Goal: Check status: Check status

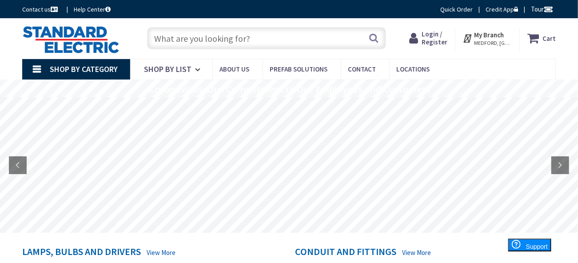
click at [431, 33] on span "Login / Register" at bounding box center [435, 38] width 26 height 16
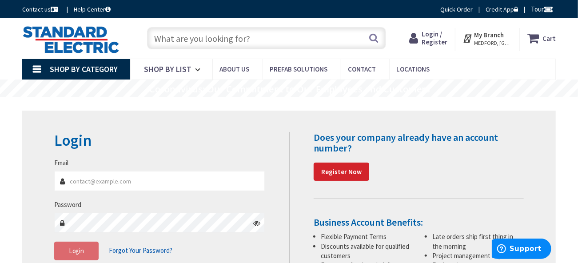
type input "robsaccardo@gmail.com"
click at [259, 223] on icon at bounding box center [256, 223] width 7 height 7
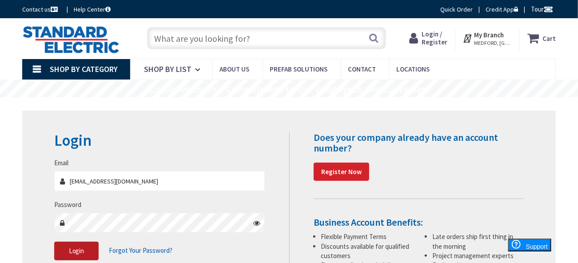
click at [78, 247] on span "Login" at bounding box center [77, 251] width 16 height 8
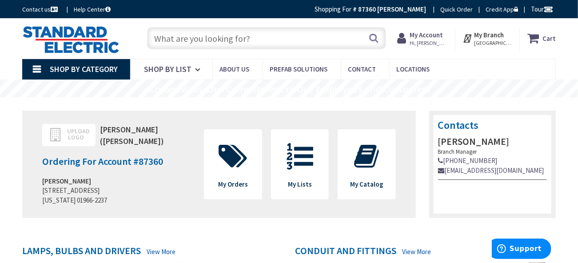
click at [427, 37] on strong "My Account" at bounding box center [426, 35] width 33 height 8
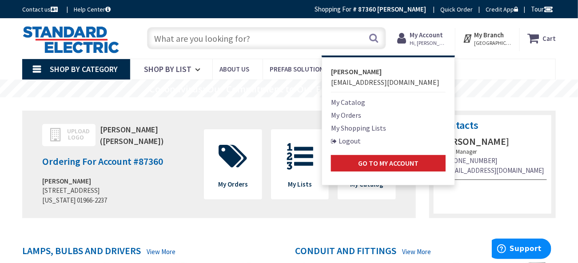
click at [345, 115] on link "My Orders" at bounding box center [346, 115] width 30 height 11
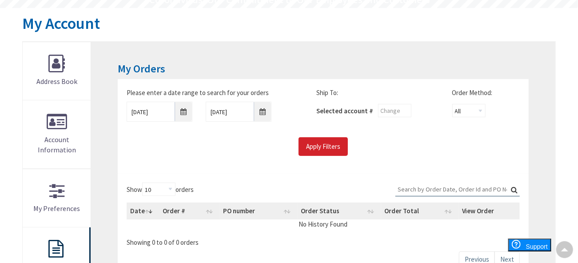
scroll to position [89, 0]
click at [185, 112] on input "8/28/2025" at bounding box center [160, 112] width 66 height 20
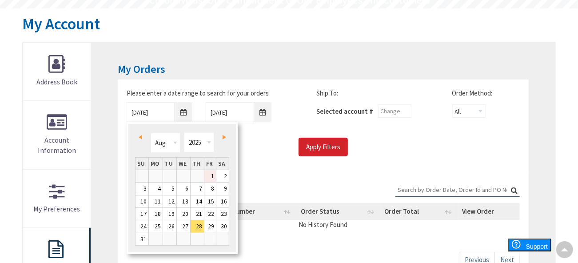
click at [212, 177] on link "1" at bounding box center [210, 176] width 12 height 12
type input "08/01/2025"
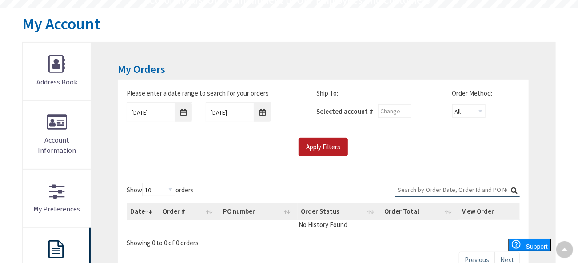
click at [321, 146] on input "Apply Filters" at bounding box center [323, 147] width 49 height 19
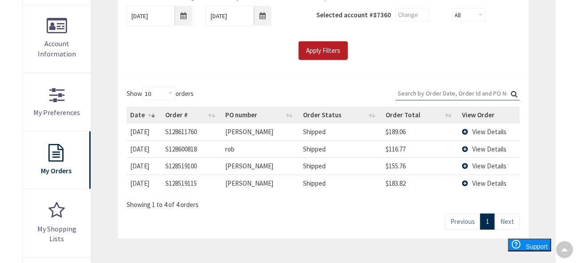
scroll to position [185, 0]
click at [466, 132] on td "View Details" at bounding box center [489, 132] width 61 height 16
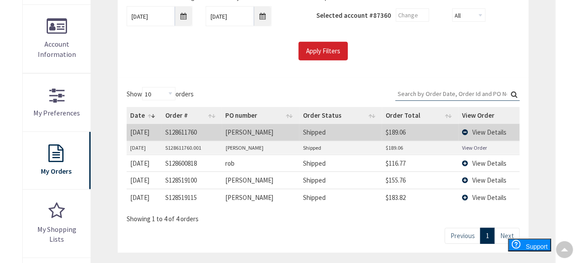
click at [477, 147] on link "View Order" at bounding box center [475, 148] width 25 height 8
click at [185, 131] on td "S128611760" at bounding box center [192, 132] width 60 height 16
click at [482, 128] on span "View Details" at bounding box center [490, 132] width 34 height 8
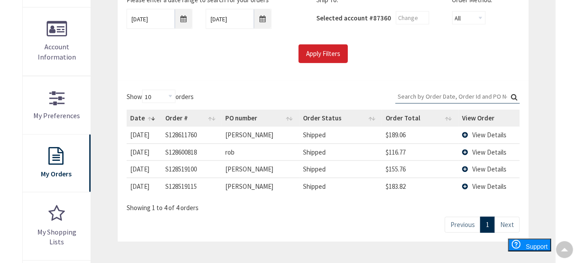
scroll to position [184, 0]
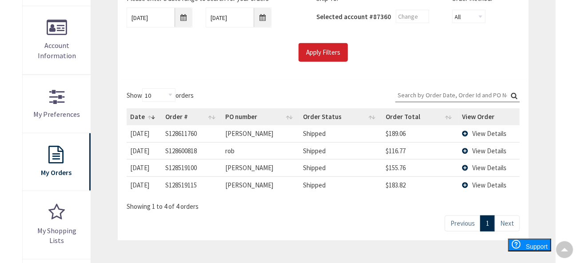
click at [180, 131] on td "S128611760" at bounding box center [192, 133] width 60 height 16
click at [136, 128] on td "9/4/2025" at bounding box center [144, 133] width 35 height 16
click at [465, 132] on td "View Details" at bounding box center [489, 133] width 61 height 16
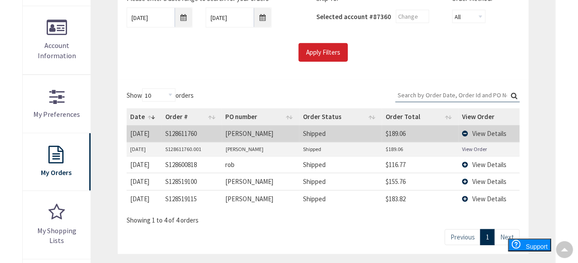
click at [492, 133] on span "View Details" at bounding box center [490, 133] width 34 height 8
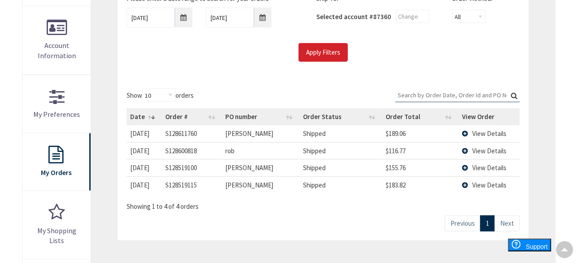
click at [492, 133] on span "View Details" at bounding box center [490, 133] width 34 height 8
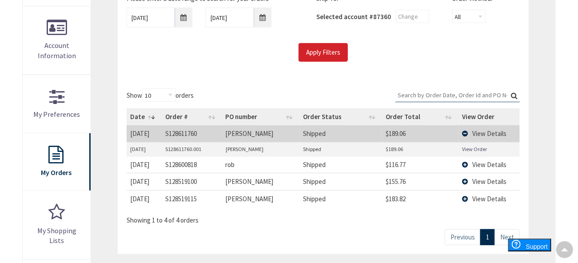
click at [473, 150] on link "View Order" at bounding box center [475, 149] width 25 height 8
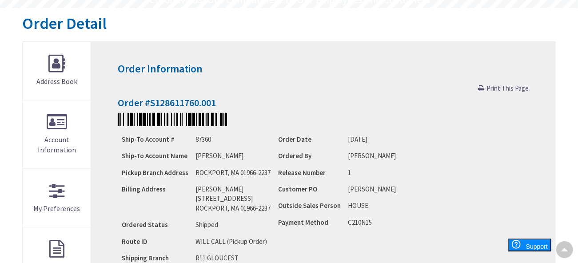
scroll to position [89, 0]
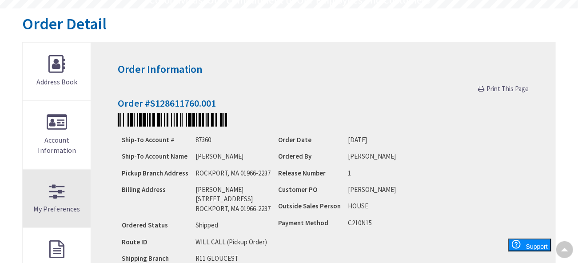
click at [60, 196] on link "My Preferences" at bounding box center [57, 199] width 68 height 58
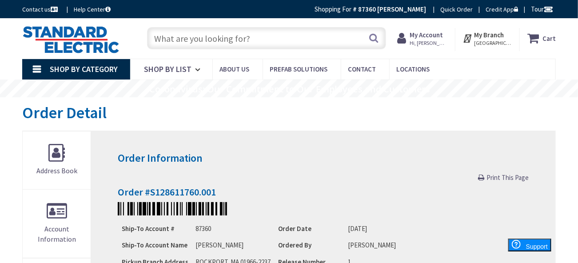
click at [498, 176] on span "Print This Page" at bounding box center [508, 177] width 42 height 8
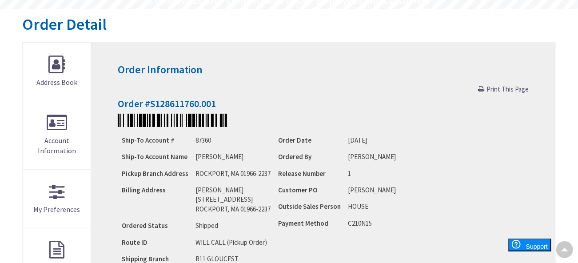
scroll to position [89, 0]
click at [169, 103] on h4 "Order #S128611760.001" at bounding box center [323, 103] width 411 height 11
click at [175, 121] on img at bounding box center [172, 119] width 109 height 13
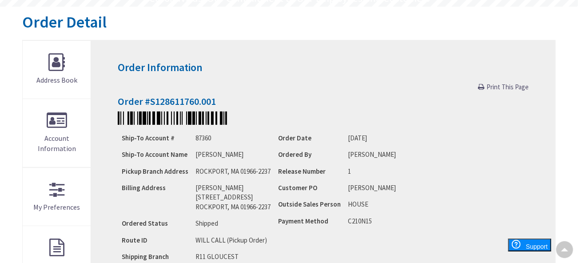
scroll to position [90, 0]
click at [501, 87] on span "Print This Page" at bounding box center [508, 87] width 42 height 8
